Goal: Information Seeking & Learning: Check status

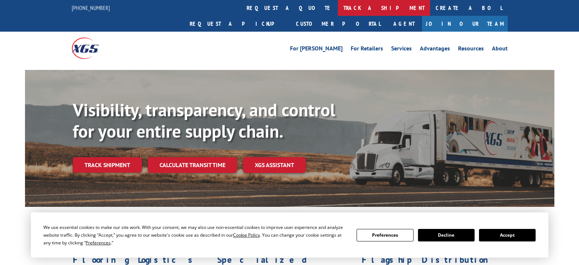
click at [338, 8] on link "track a shipment" at bounding box center [384, 8] width 92 height 16
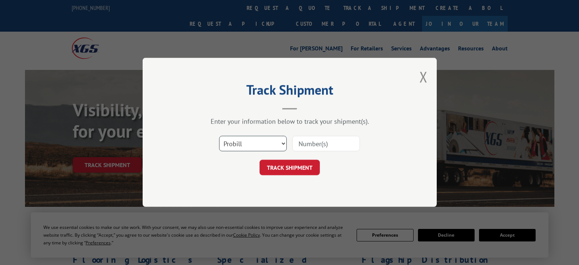
click at [280, 142] on select "Select category... Probill BOL PO" at bounding box center [253, 143] width 68 height 15
click at [282, 143] on select "Select category... Probill BOL PO" at bounding box center [253, 143] width 68 height 15
click at [281, 142] on select "Select category... Probill BOL PO" at bounding box center [253, 143] width 68 height 15
click at [267, 141] on select "Select category... Probill BOL PO" at bounding box center [253, 143] width 68 height 15
click at [237, 144] on select "Select category... Probill BOL PO" at bounding box center [253, 143] width 68 height 15
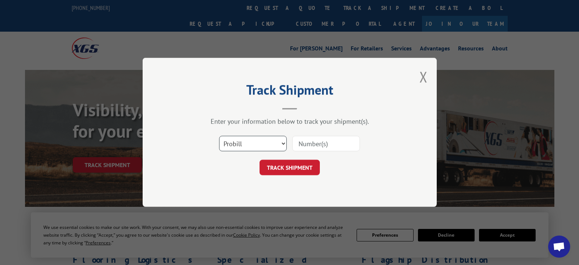
select select "bol"
click at [219, 136] on select "Select category... Probill BOL PO" at bounding box center [253, 143] width 68 height 15
click at [302, 144] on input at bounding box center [326, 143] width 68 height 15
type input "3385168"
click at [276, 167] on button "TRACK SHIPMENT" at bounding box center [290, 167] width 60 height 15
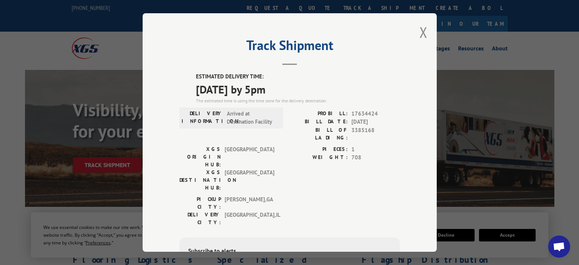
click at [419, 31] on button "Close modal" at bounding box center [423, 31] width 8 height 19
